Goal: Complete application form

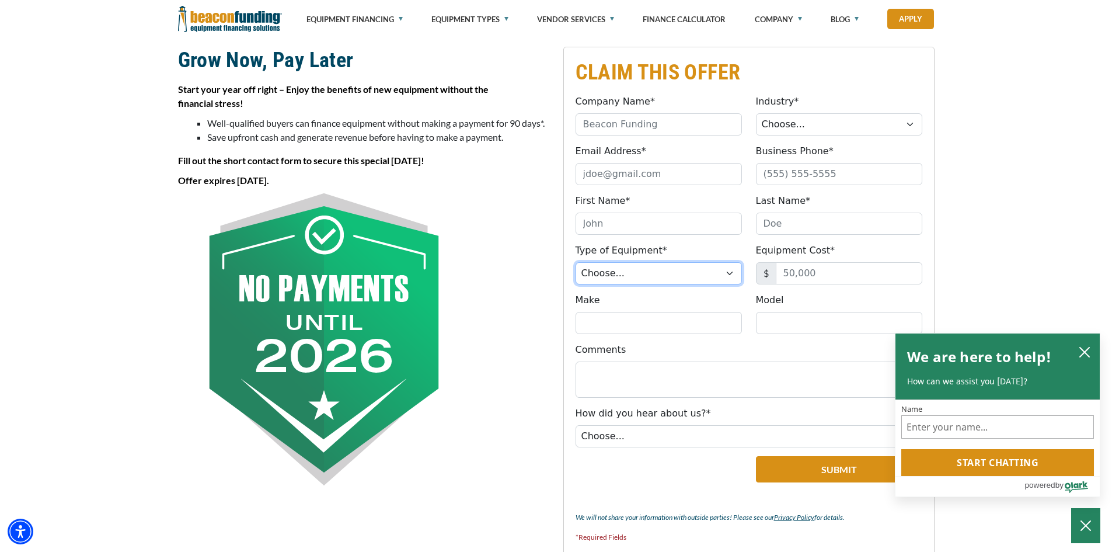
click at [730, 273] on select "Choose... Backhoe Boom/Bucket Truck Chipper Commercial Mower Crane DTG/DTF Prin…" at bounding box center [659, 273] width 166 height 22
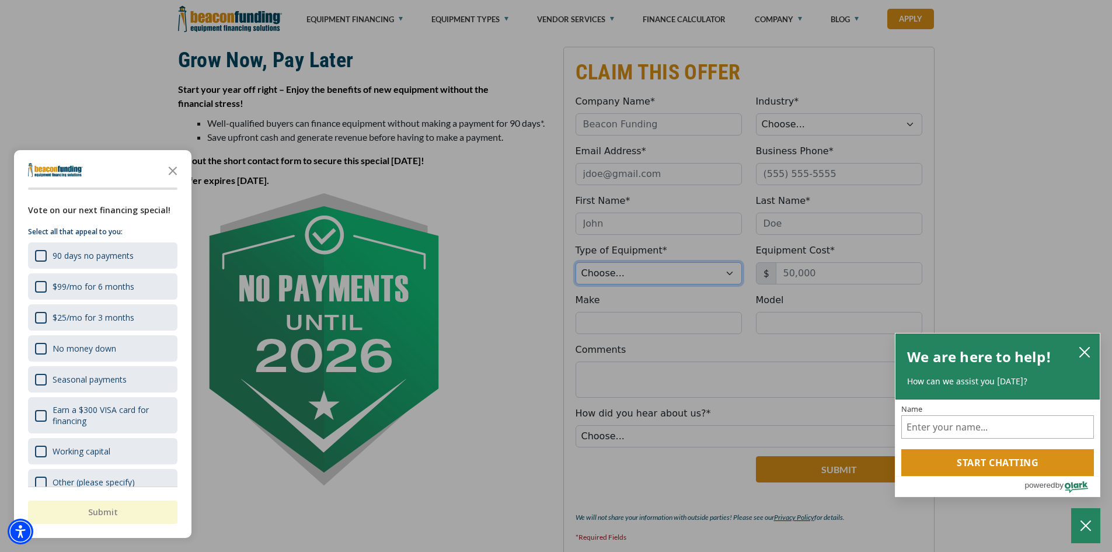
select select "6"
click at [576, 262] on select "Choose... Backhoe Boom/Bucket Truck Chipper Commercial Mower Crane DTG/DTF Prin…" at bounding box center [659, 273] width 166 height 22
click at [908, 124] on div "button" at bounding box center [556, 276] width 1112 height 552
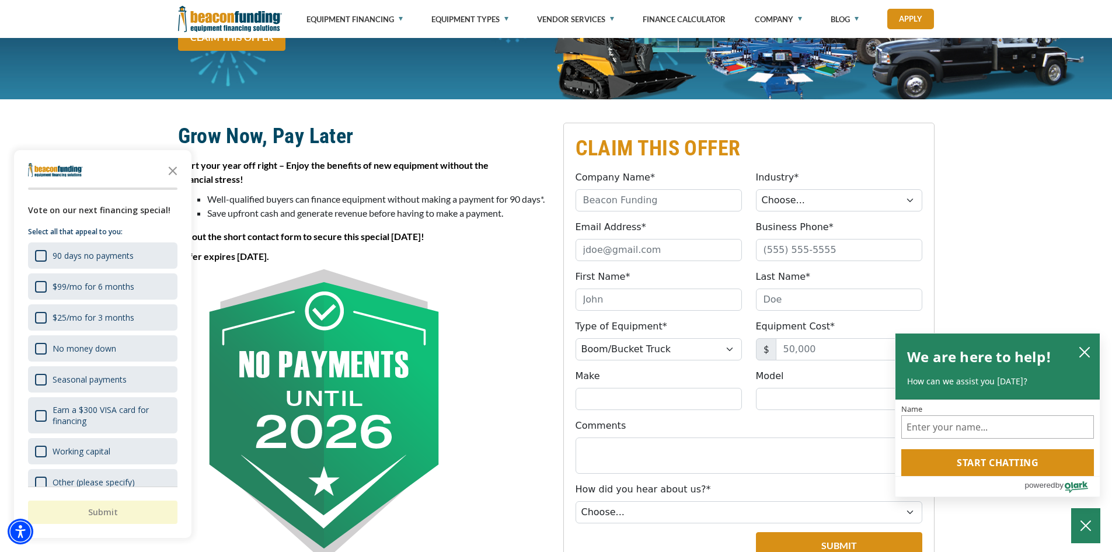
scroll to position [234, 0]
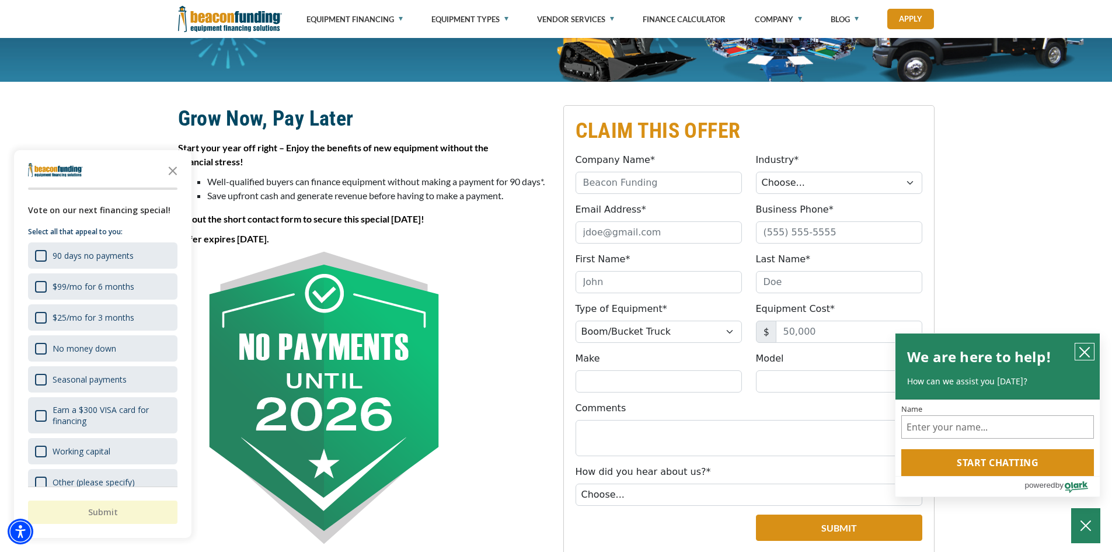
click at [1081, 352] on icon "close chatbox" at bounding box center [1085, 352] width 12 height 12
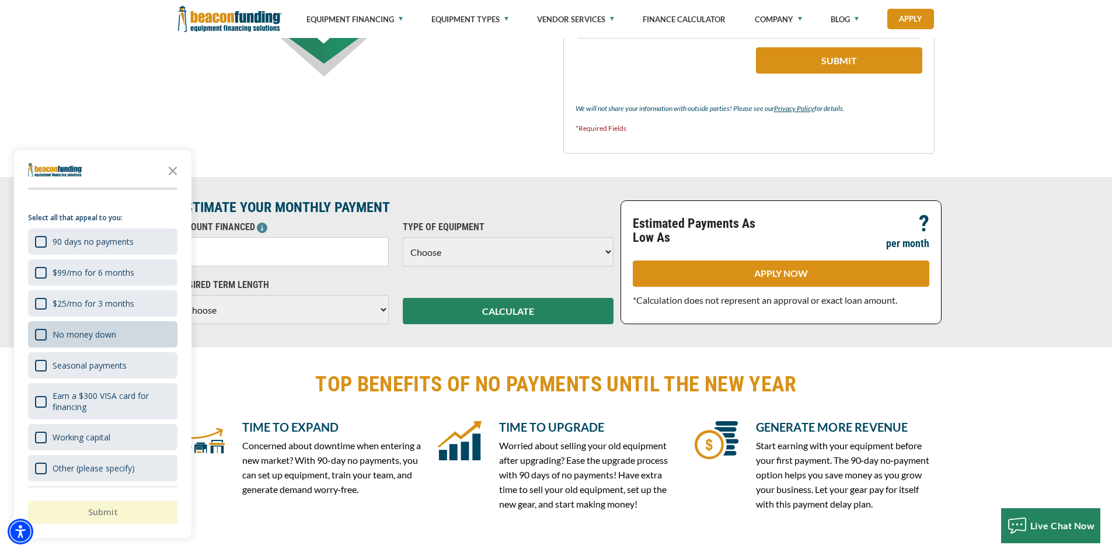
scroll to position [18, 0]
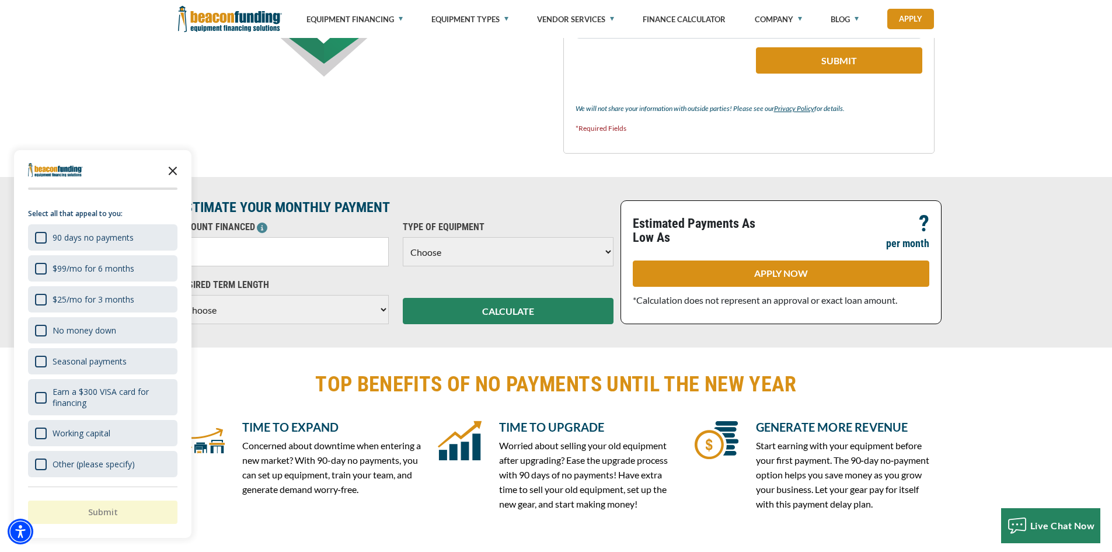
click at [166, 166] on icon "Close the survey" at bounding box center [172, 169] width 23 height 23
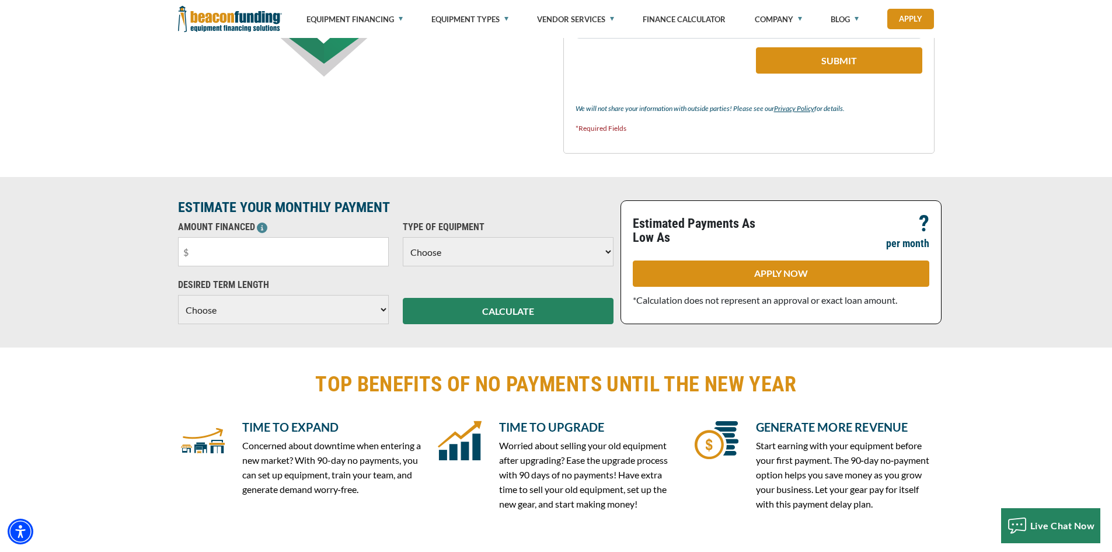
click at [609, 253] on select "Choose Backhoe Boom/Bucket Truck Chipper Commercial Mower Crane DTG/DTF Printin…" at bounding box center [508, 251] width 211 height 29
select select "6"
click at [403, 237] on select "Choose Backhoe Boom/Bucket Truck Chipper Commercial Mower Crane DTG/DTF Printin…" at bounding box center [508, 251] width 211 height 29
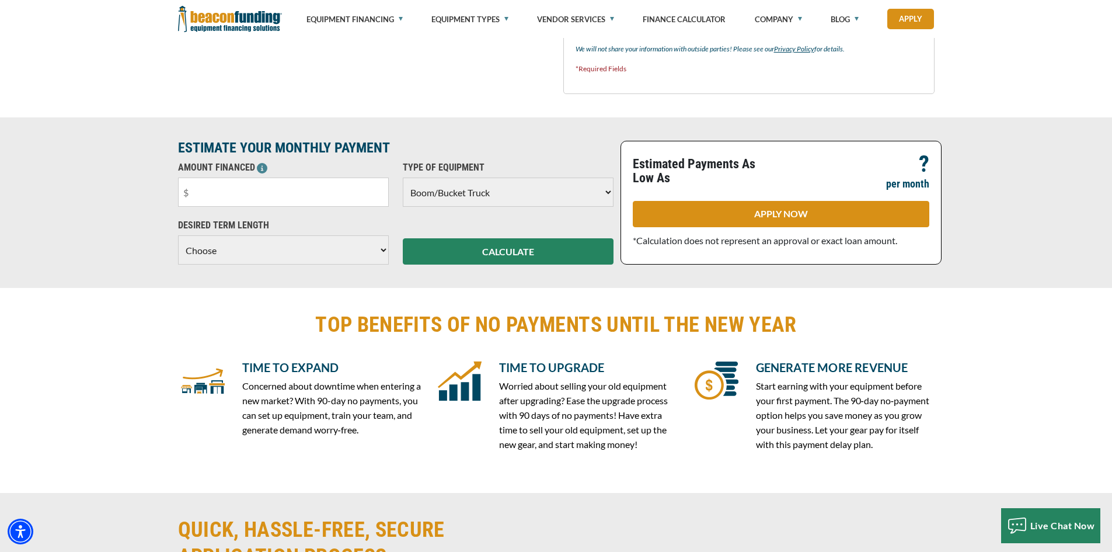
scroll to position [759, 0]
